Goal: Transaction & Acquisition: Purchase product/service

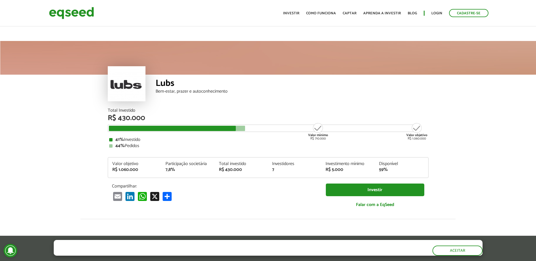
click at [297, 9] on ul "Início Investir Como funciona Captar Aprenda a investir Blog Login Cadastre-se" at bounding box center [385, 13] width 211 height 8
click at [297, 18] on div "Toggle navigation Início Investir Como funciona Captar Aprenda a investir Blog …" at bounding box center [385, 13] width 211 height 15
click at [298, 15] on link "Investir" at bounding box center [291, 14] width 16 height 4
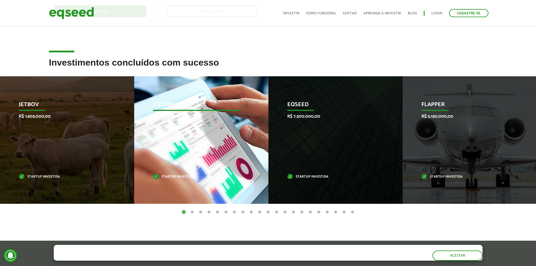
scroll to position [197, 0]
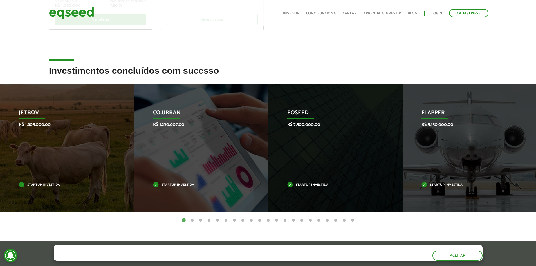
click at [191, 217] on button "2" at bounding box center [192, 220] width 6 height 6
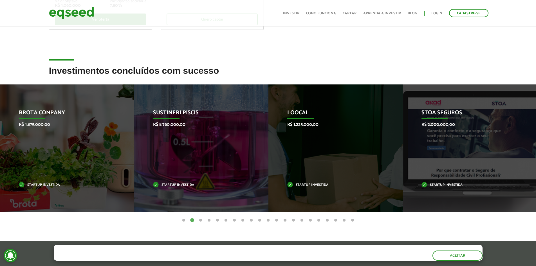
click at [194, 217] on button "2" at bounding box center [192, 220] width 6 height 6
click at [196, 217] on ul "1 2 3 4 5 6 7 8 9 10 11 12 13 14 15 16 17 18 19 20 21" at bounding box center [268, 220] width 536 height 6
click at [199, 217] on button "3" at bounding box center [201, 220] width 6 height 6
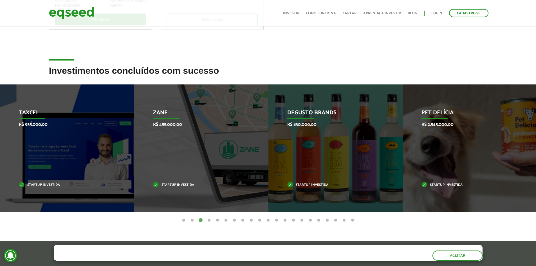
click at [207, 217] on button "4" at bounding box center [209, 220] width 6 height 6
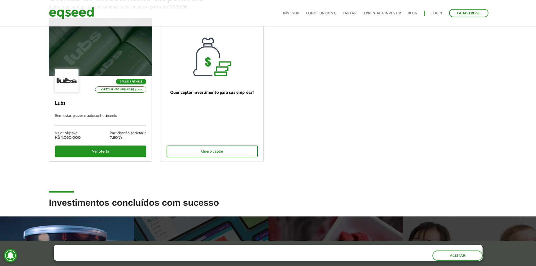
scroll to position [0, 0]
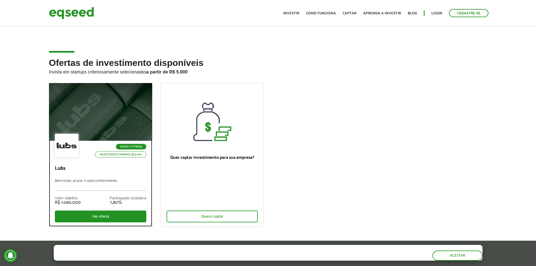
click at [133, 151] on p "Investimento mínimo: R$ 5.000" at bounding box center [120, 154] width 51 height 6
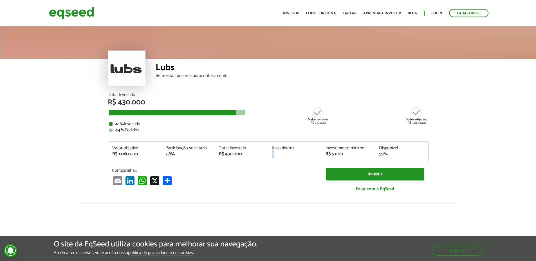
drag, startPoint x: 270, startPoint y: 154, endPoint x: 284, endPoint y: 154, distance: 14.1
click at [284, 154] on div "Investidores 7" at bounding box center [294, 151] width 53 height 10
click at [284, 154] on div "7" at bounding box center [294, 154] width 45 height 4
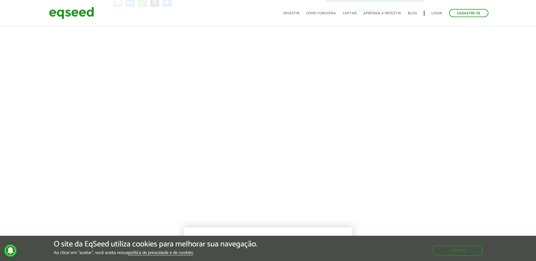
scroll to position [197, 0]
